Goal: Task Accomplishment & Management: Manage account settings

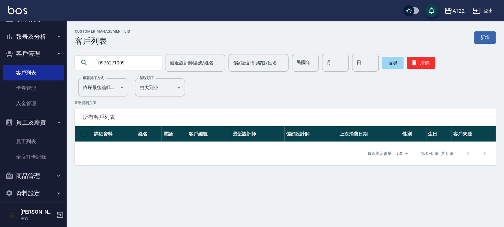
scroll to position [20, 0]
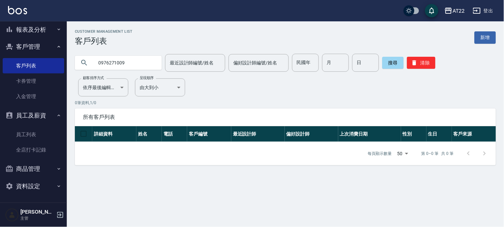
drag, startPoint x: 28, startPoint y: 159, endPoint x: 28, endPoint y: 166, distance: 6.7
click at [28, 161] on ul "櫃檯作業 打帳單 帳單列表 掛單列表 現金收支登錄 材料自購登錄 每日結帳 現場電腦打卡 報表及分析 報表目錄 店家區間累計表 店家日報表 店家排行榜 互助排…" at bounding box center [33, 99] width 61 height 196
click at [28, 168] on button "商品管理" at bounding box center [33, 168] width 61 height 17
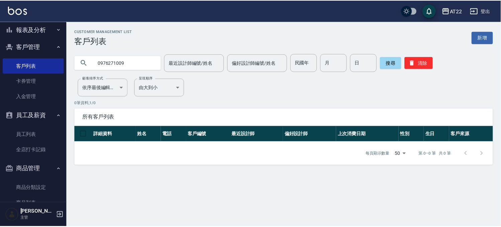
scroll to position [56, 0]
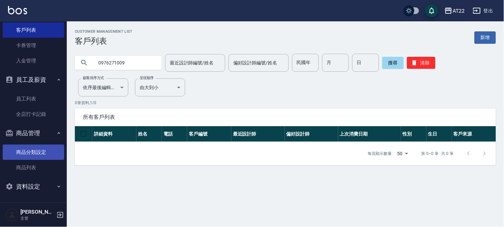
click at [28, 148] on link "商品分類設定" at bounding box center [33, 152] width 61 height 15
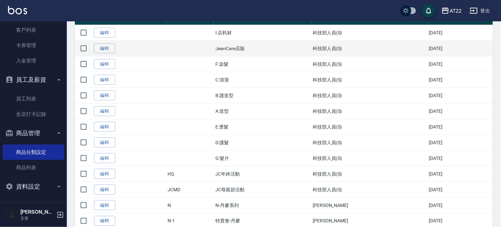
scroll to position [110, 0]
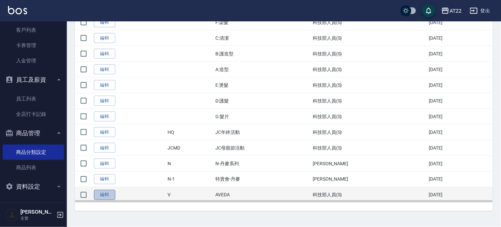
click at [100, 196] on link "編輯" at bounding box center [104, 195] width 21 height 10
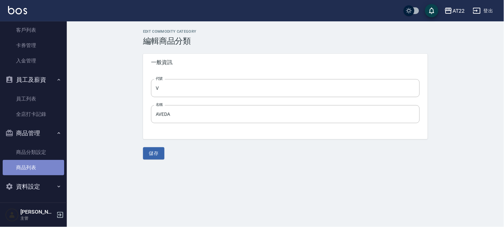
click at [33, 169] on link "商品列表" at bounding box center [33, 167] width 61 height 15
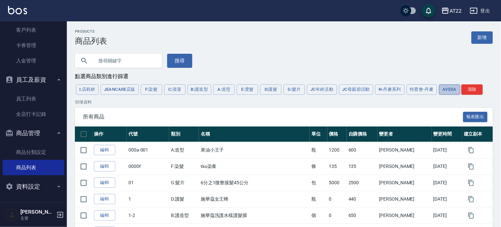
click at [457, 92] on button "AVEDA" at bounding box center [449, 90] width 21 height 10
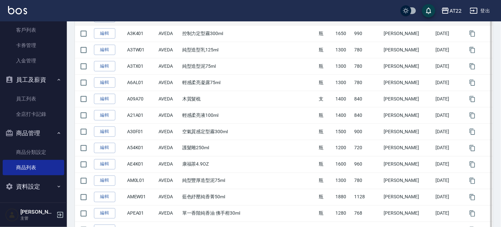
scroll to position [185, 0]
